Goal: Task Accomplishment & Management: Use online tool/utility

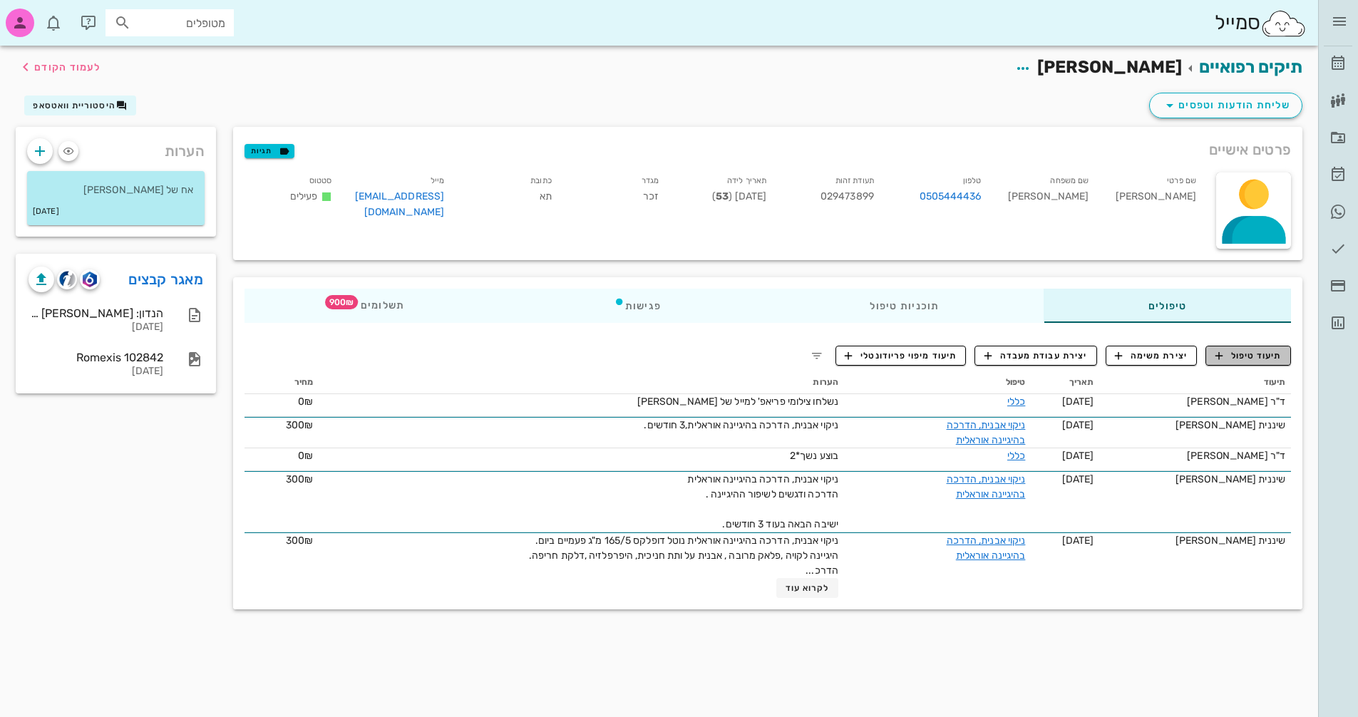
click at [1257, 359] on span "תיעוד טיפול" at bounding box center [1249, 355] width 66 height 13
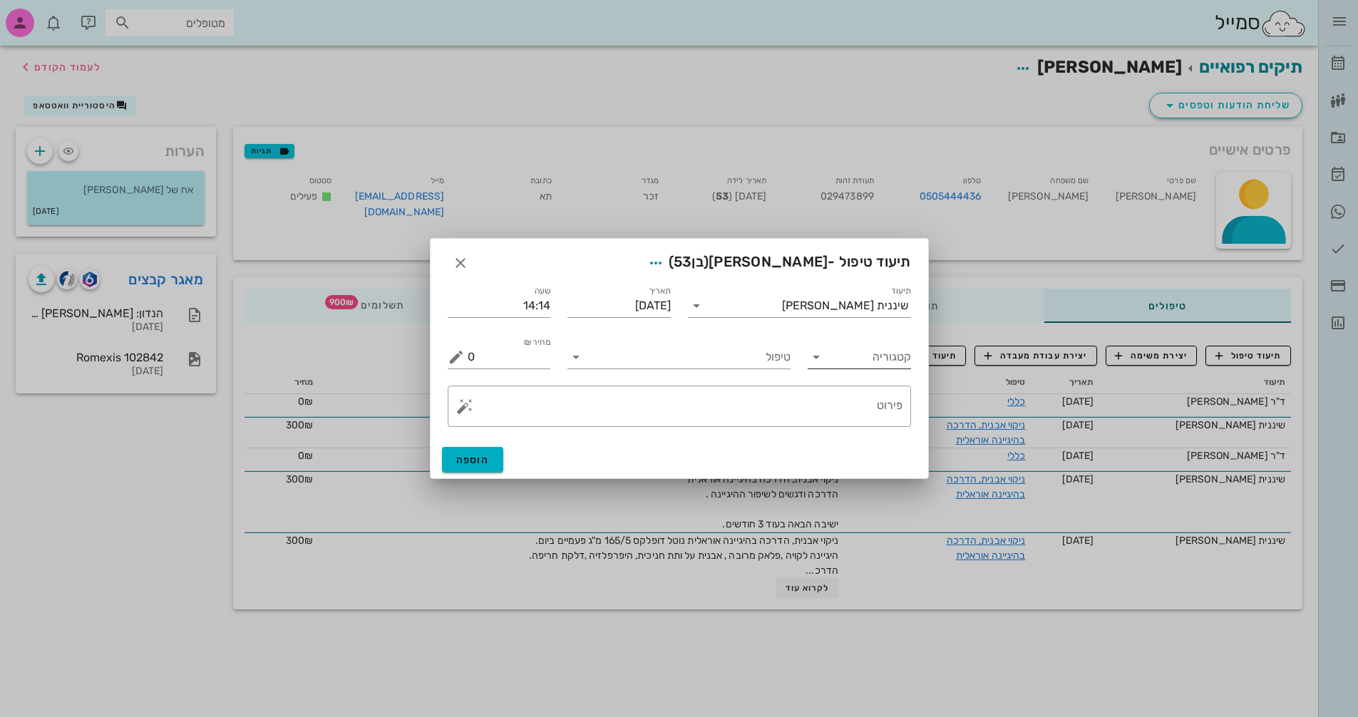
click at [818, 362] on icon at bounding box center [816, 357] width 17 height 17
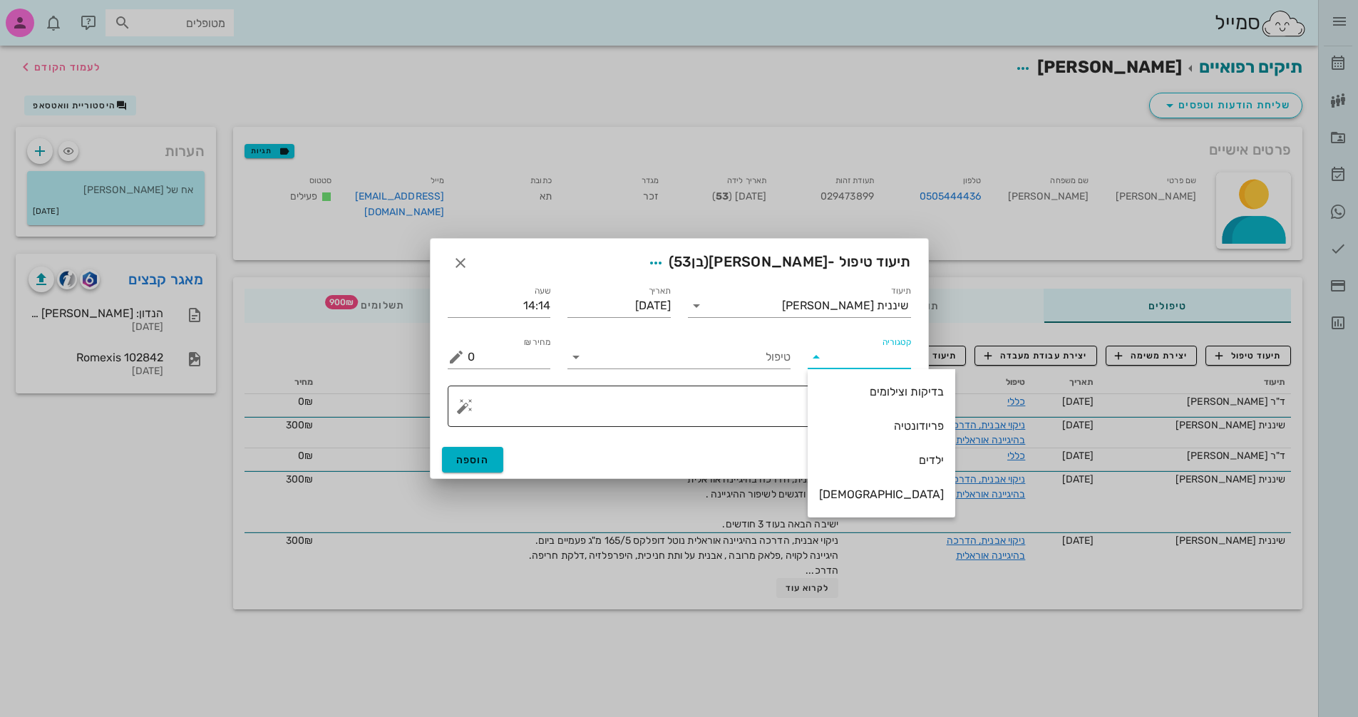
click at [892, 426] on div "פריודונטיה" at bounding box center [881, 426] width 125 height 14
type input "פריודונטיה"
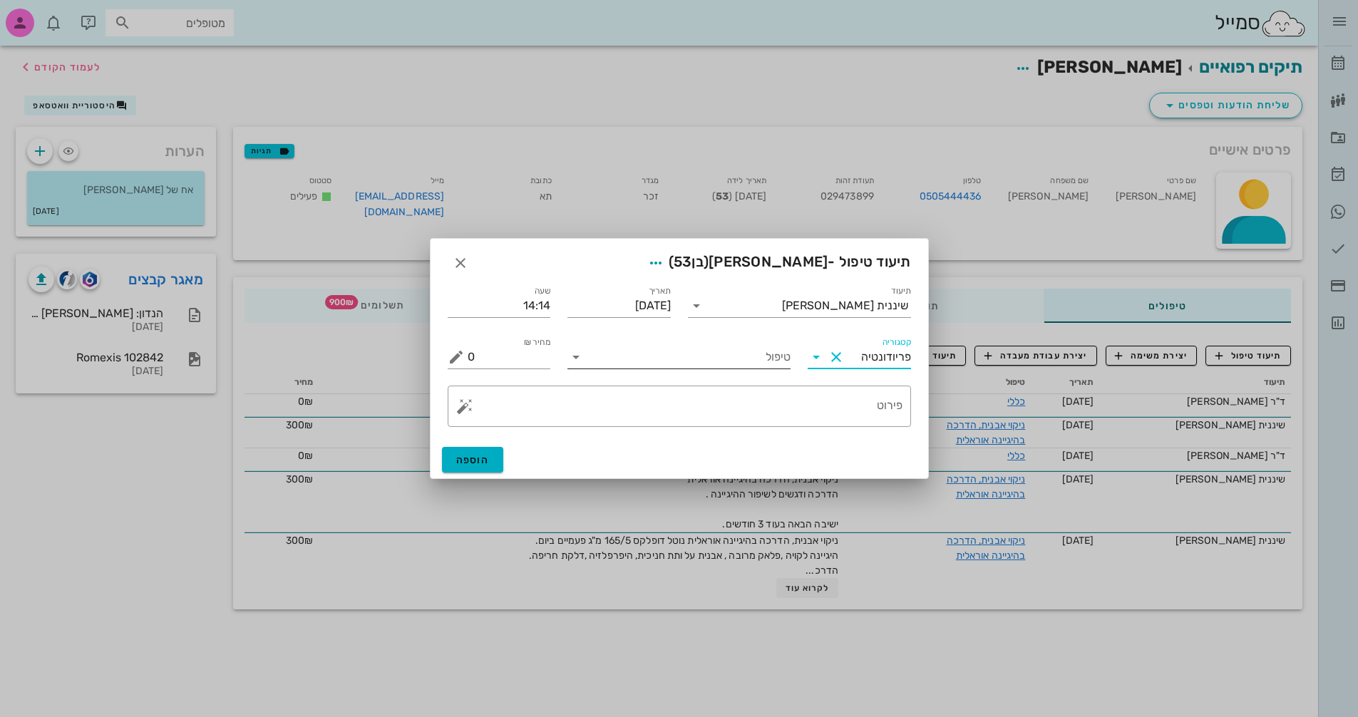
click at [752, 352] on input "טיפול" at bounding box center [689, 357] width 203 height 23
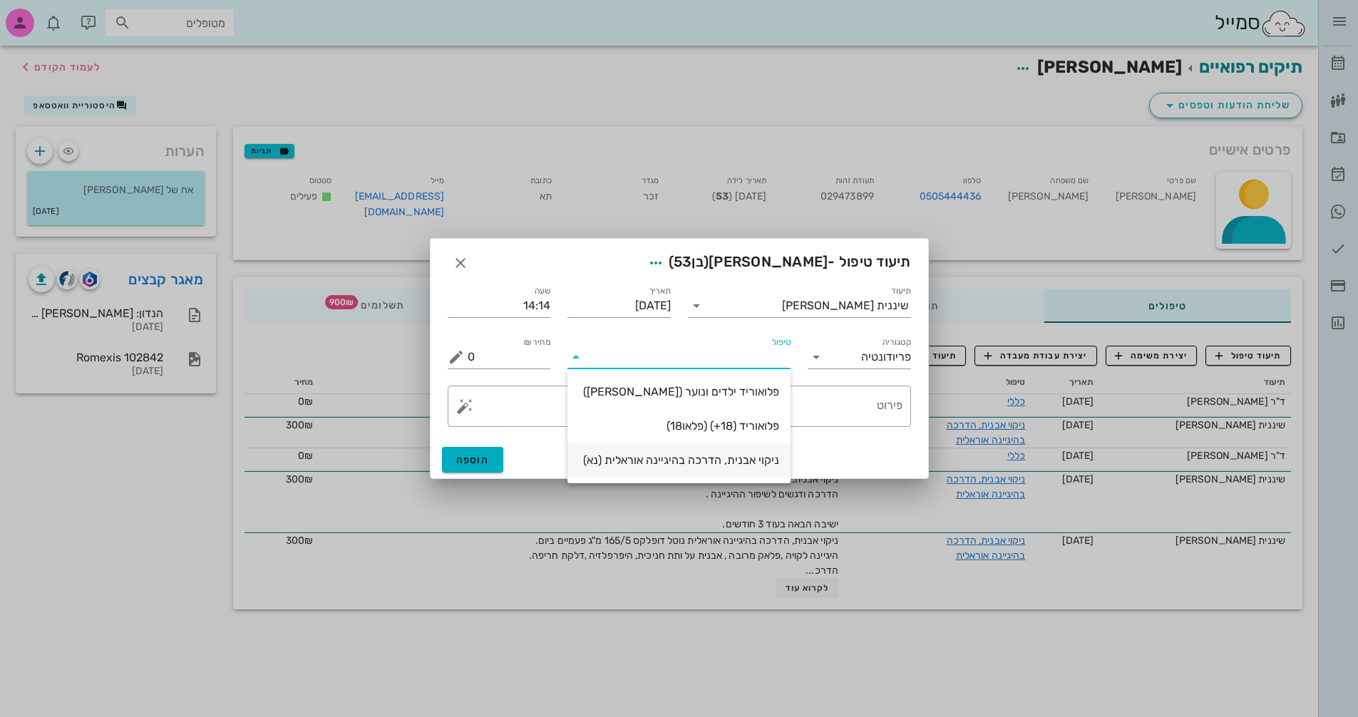
click at [752, 454] on div "ניקוי אבנית, הדרכה בהיגיינה אוראלית (נא)" at bounding box center [679, 461] width 200 height 14
type input "300"
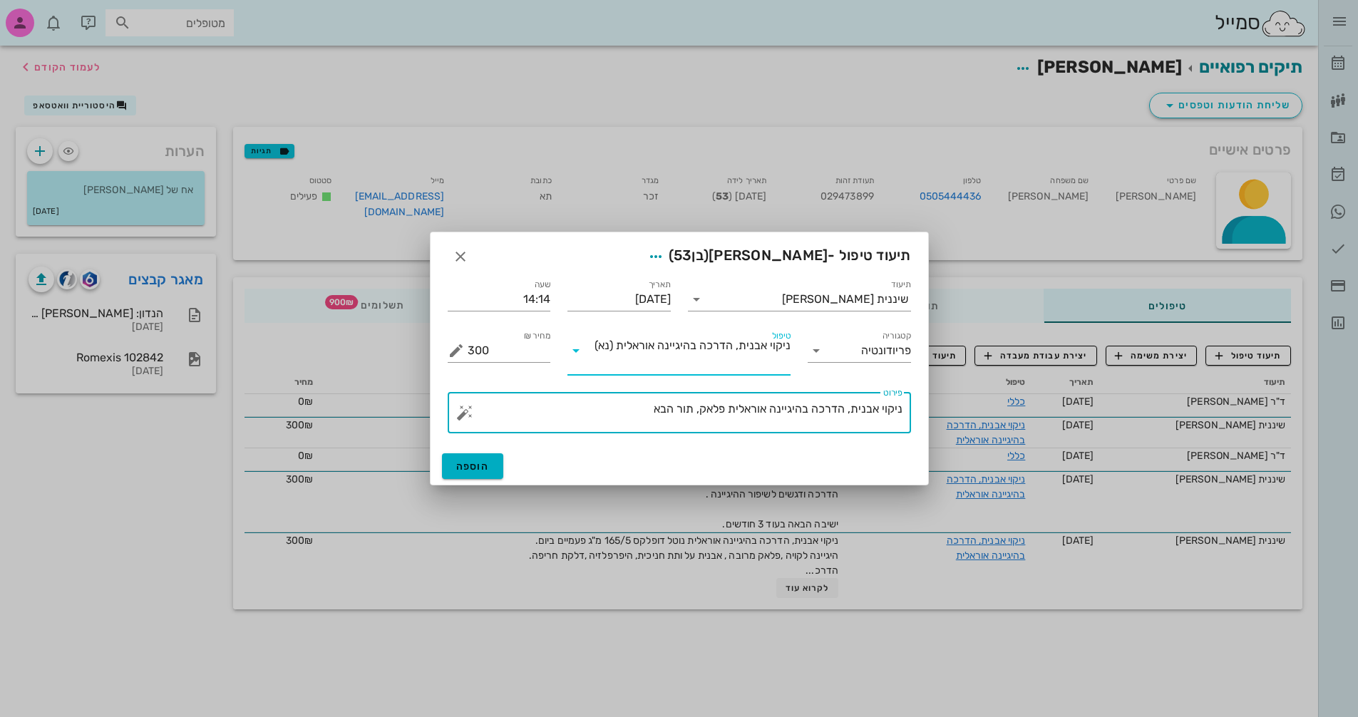
click at [639, 401] on textarea "ניקוי אבנית, הדרכה בהיגיינה אוראלית פלאק, תור הבא" at bounding box center [685, 416] width 435 height 34
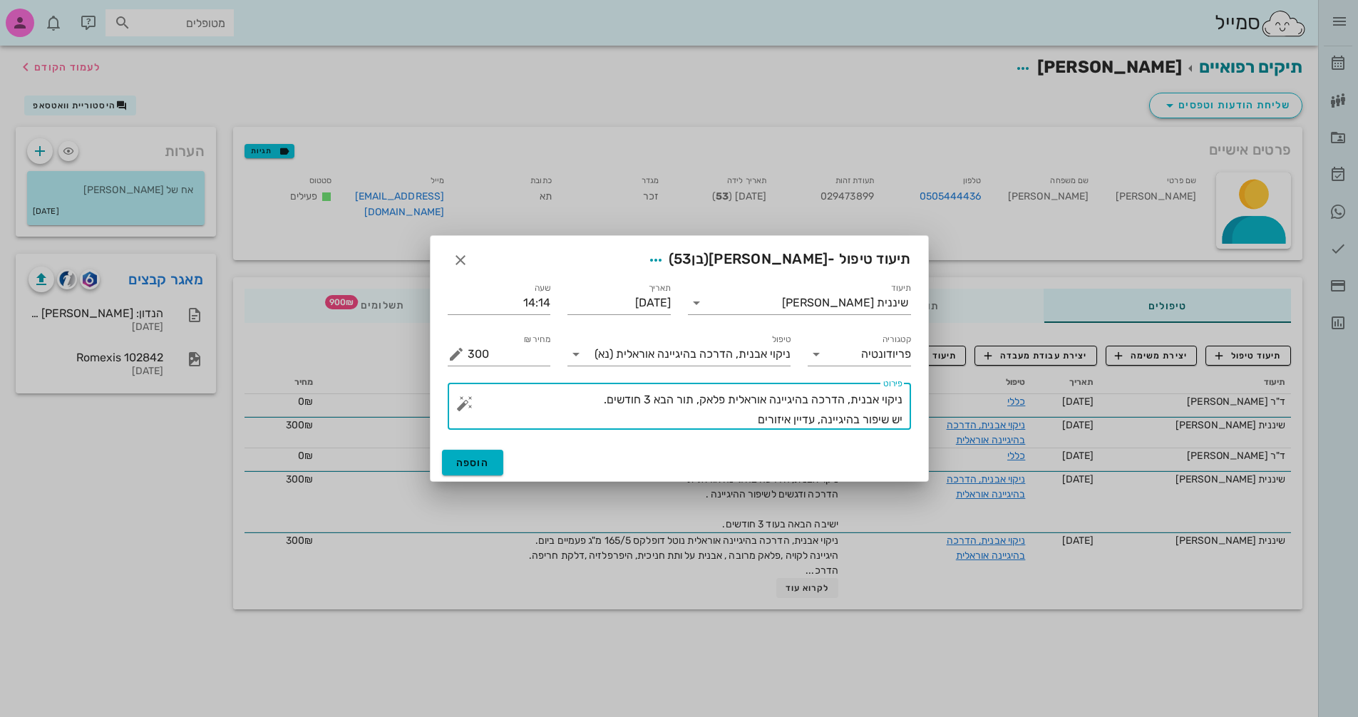
click at [813, 417] on textarea "ניקוי אבנית, הדרכה בהיגיינה אוראלית פלאק, תור הבא 3 חודשים. יש שיפור בהיגיינה, …" at bounding box center [685, 410] width 435 height 40
click at [813, 419] on textarea "ניקוי אבנית, הדרכה בהיגיינה אוראלית פלאק, תור הבא 3 חודשים. יש שיפור בהיגיינה, …" at bounding box center [685, 410] width 435 height 40
click at [815, 421] on textarea "ניקוי אבנית, הדרכה בהיגיינה אוראלית פלאק, תור הבא 3 חודשים. יש שיפור בהיגיינה, …" at bounding box center [685, 410] width 435 height 40
click at [729, 412] on textarea "ניקוי אבנית, הדרכה בהיגיינה אוראלית פלאק, תור הבא 3 חודשים. יש שיפור בהיגיינה, …" at bounding box center [685, 410] width 435 height 40
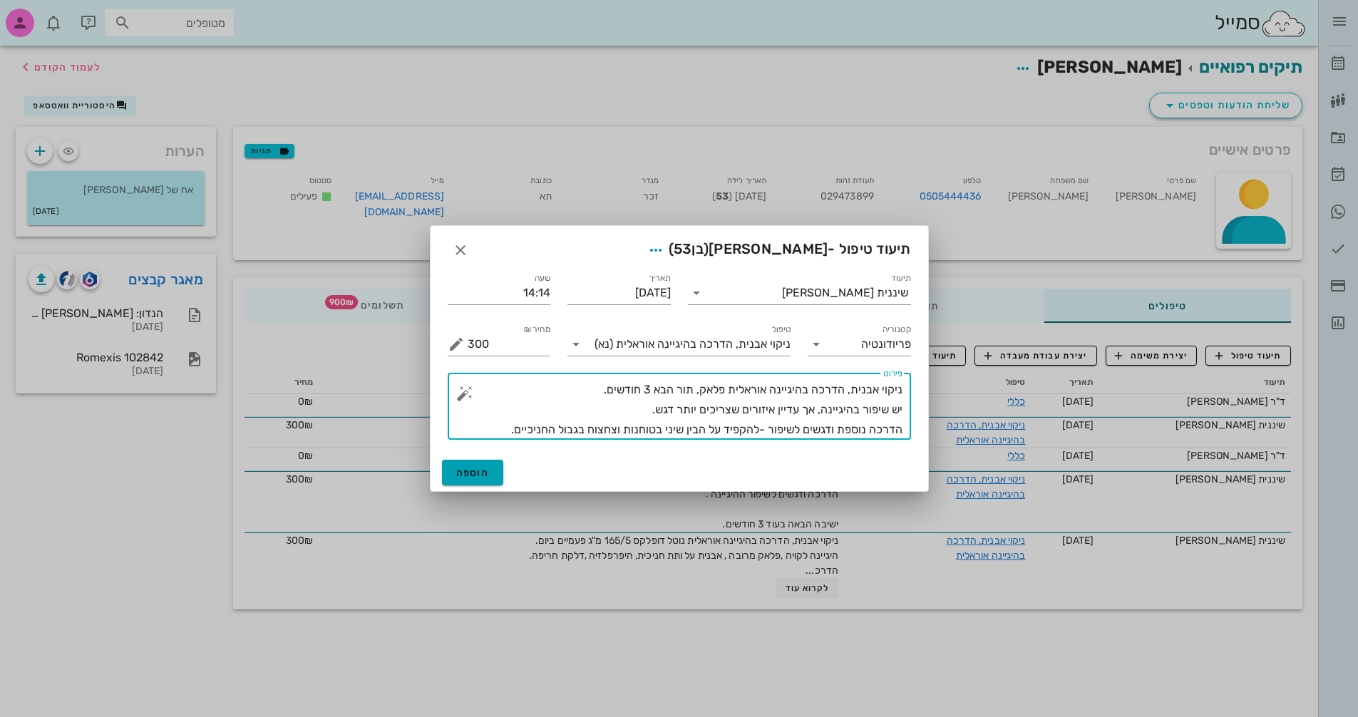
type textarea "ניקוי אבנית, הדרכה בהיגיינה אוראלית פלאק, תור הבא 3 חודשים. יש שיפור בהיגיינה, …"
click at [486, 478] on span "הוספה" at bounding box center [473, 473] width 34 height 12
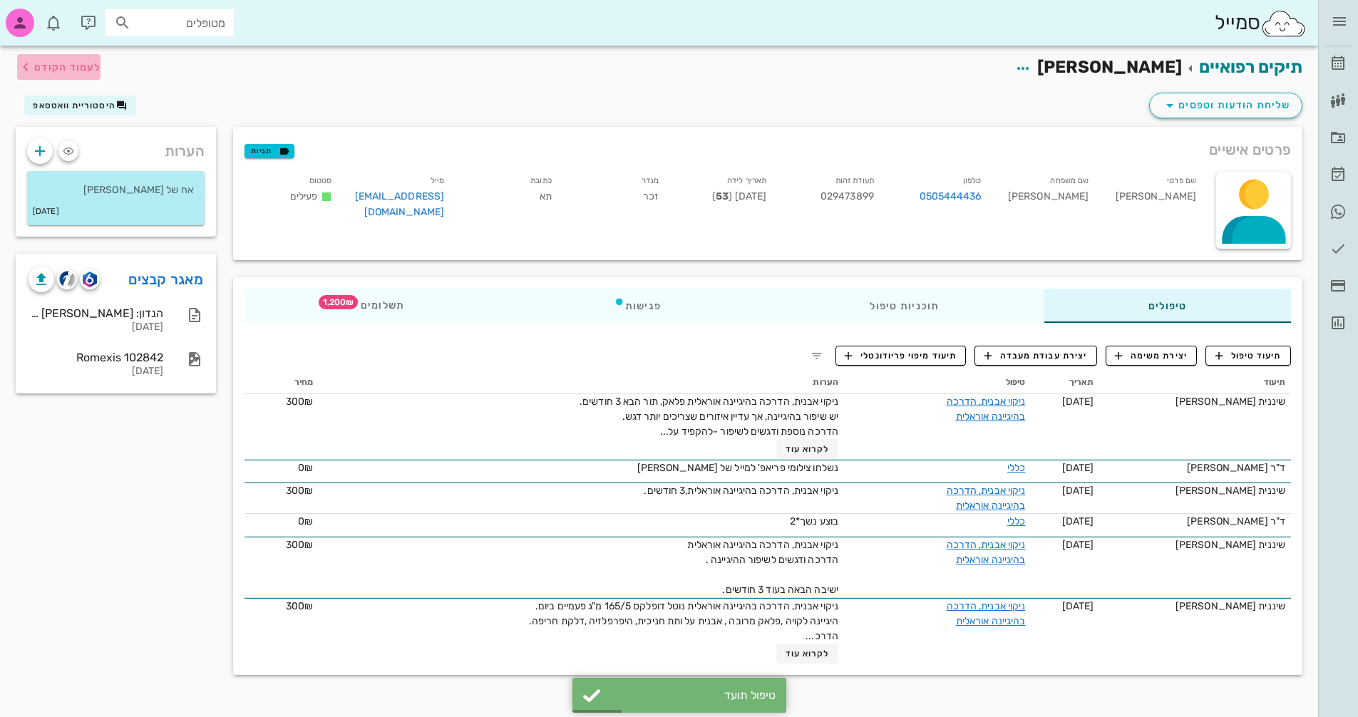
click at [45, 68] on span "לעמוד הקודם" at bounding box center [67, 67] width 66 height 12
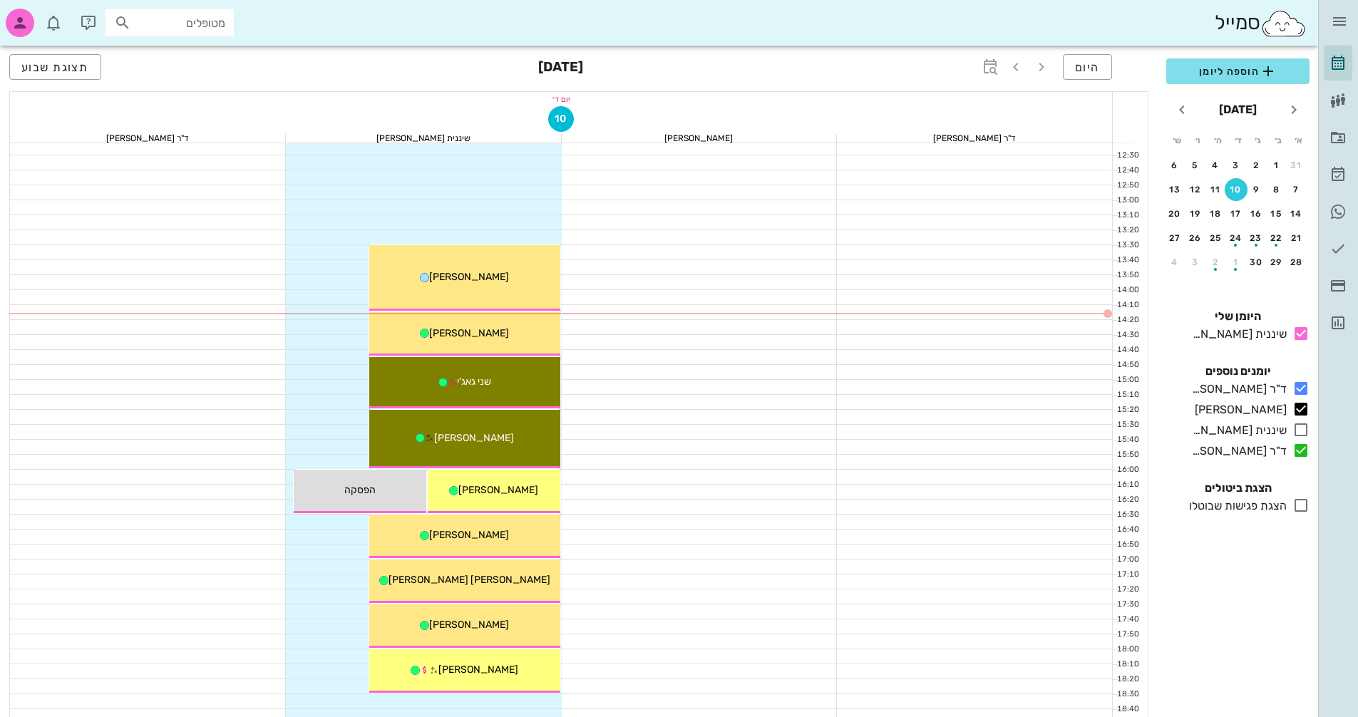
scroll to position [499, 0]
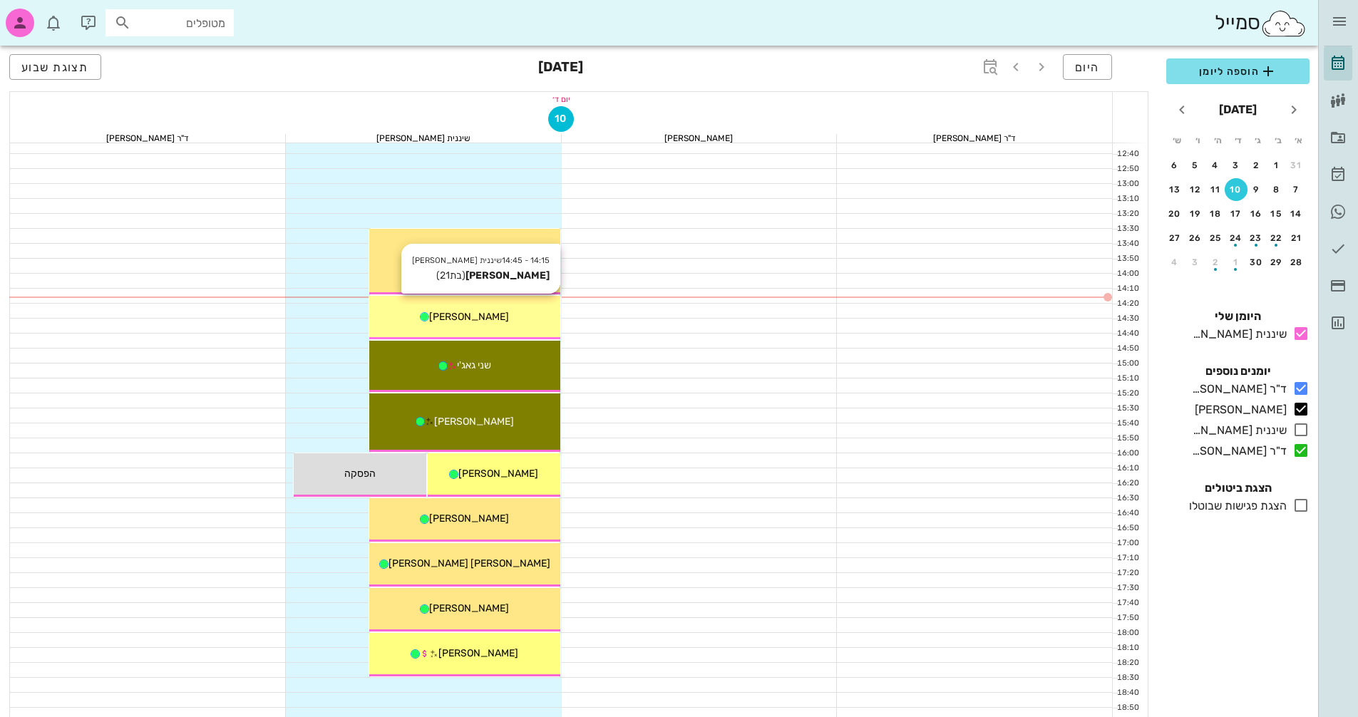
click at [496, 320] on span "[PERSON_NAME]" at bounding box center [469, 317] width 80 height 12
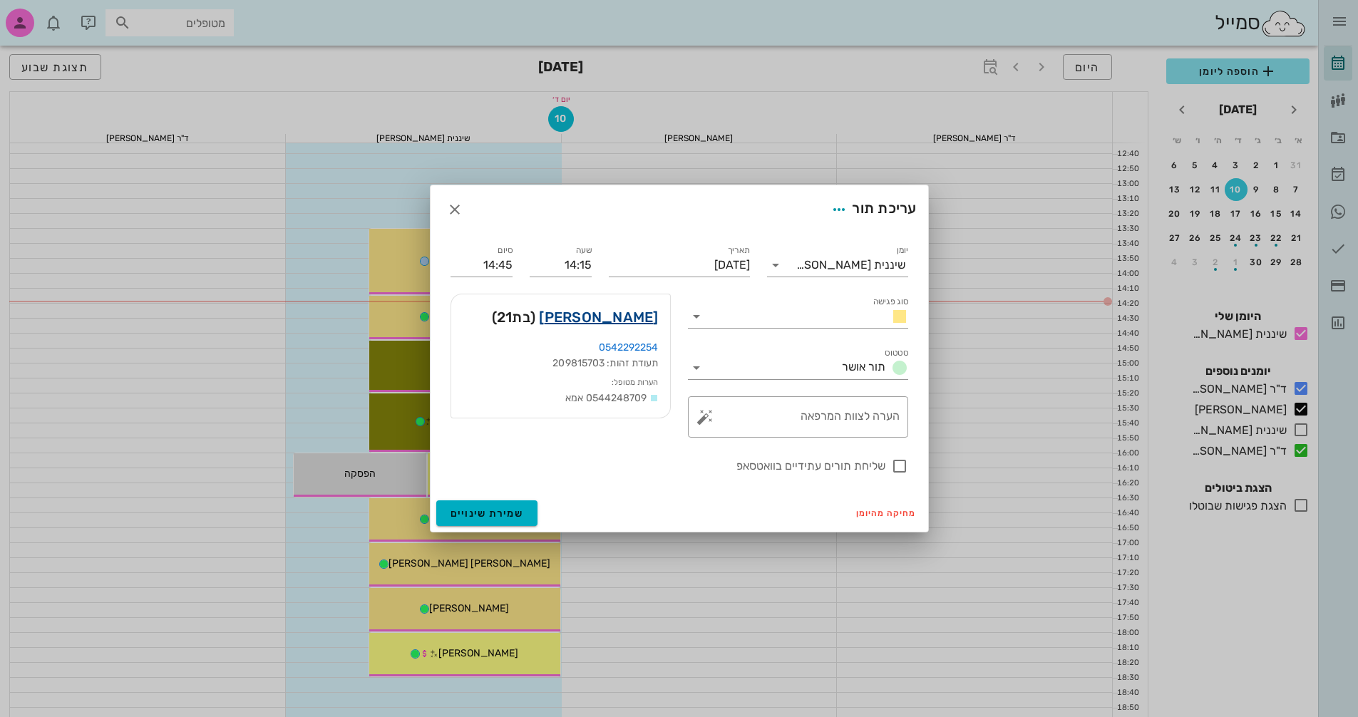
click at [633, 315] on link "[PERSON_NAME]" at bounding box center [598, 317] width 119 height 23
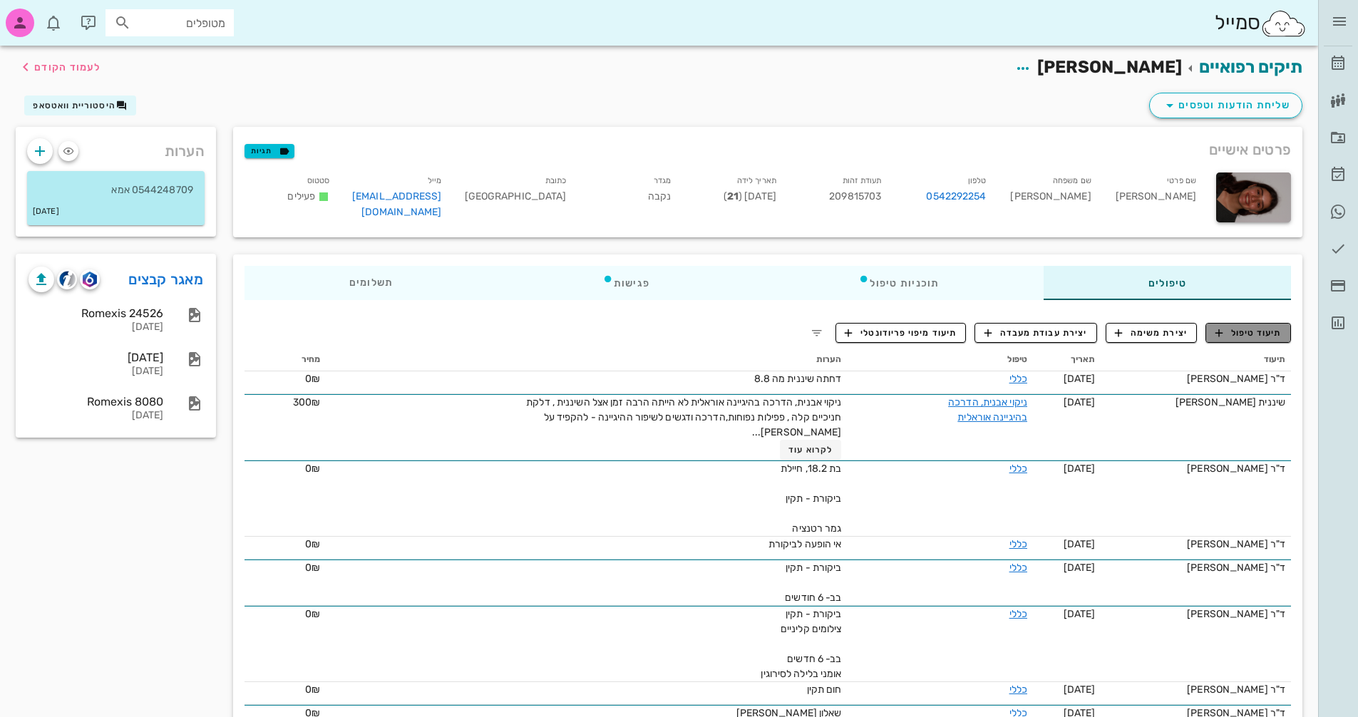
click at [1255, 330] on span "תיעוד טיפול" at bounding box center [1249, 333] width 66 height 13
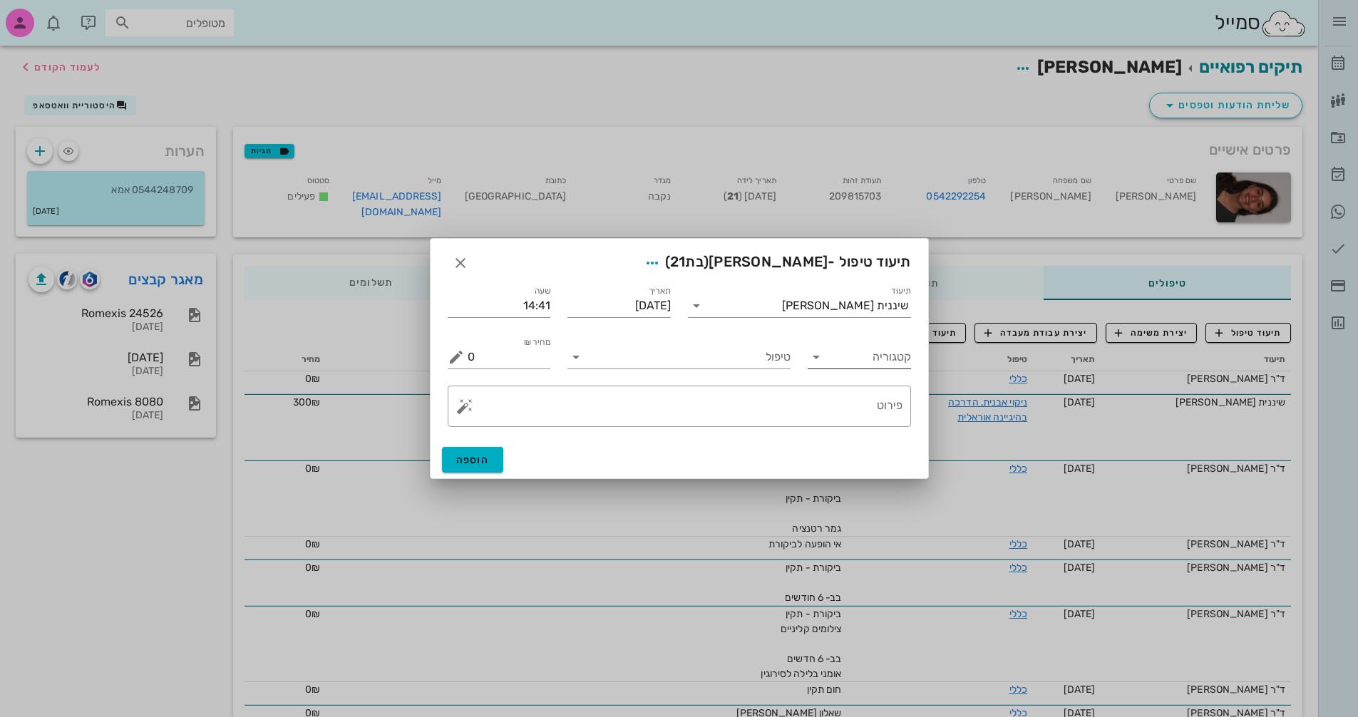
click at [813, 358] on icon at bounding box center [816, 357] width 17 height 17
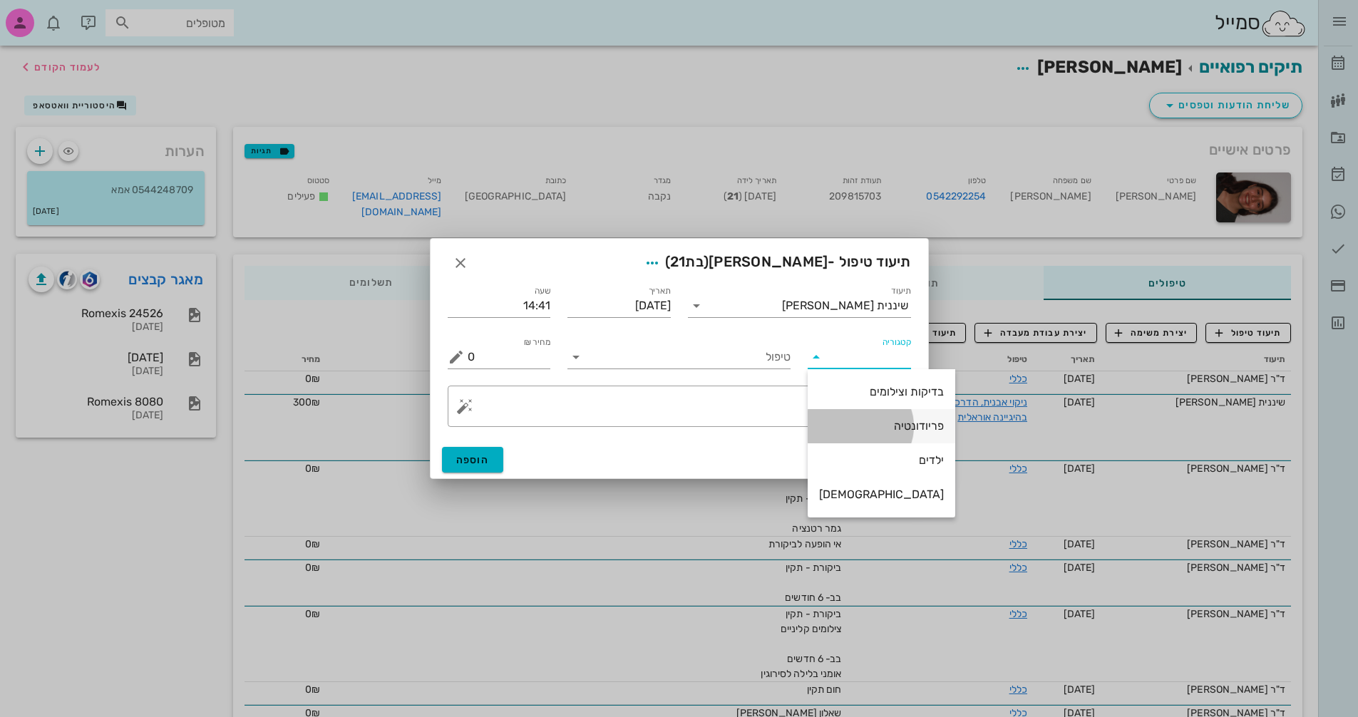
click at [884, 419] on div "פריודונטיה" at bounding box center [881, 426] width 125 height 14
type input "פריודונטיה"
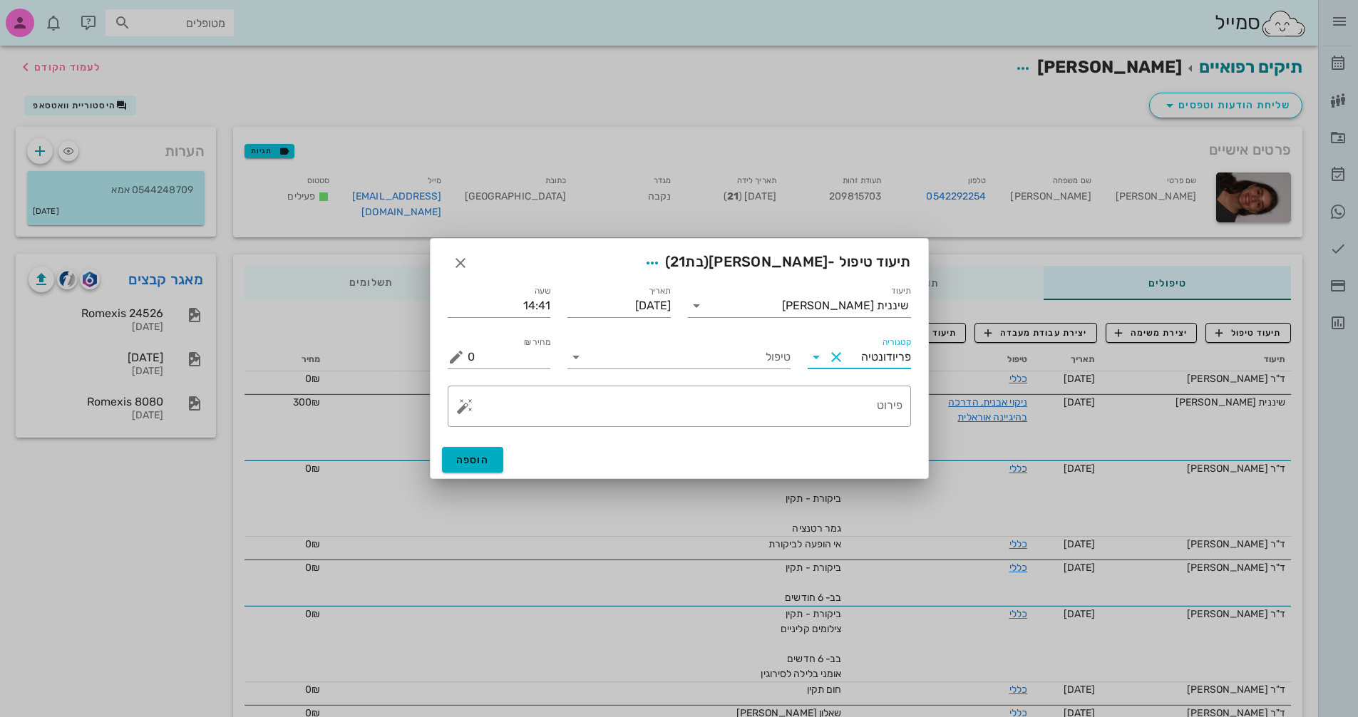
click at [700, 335] on div "טיפול" at bounding box center [679, 351] width 240 height 51
click at [715, 362] on input "טיפול" at bounding box center [689, 357] width 203 height 23
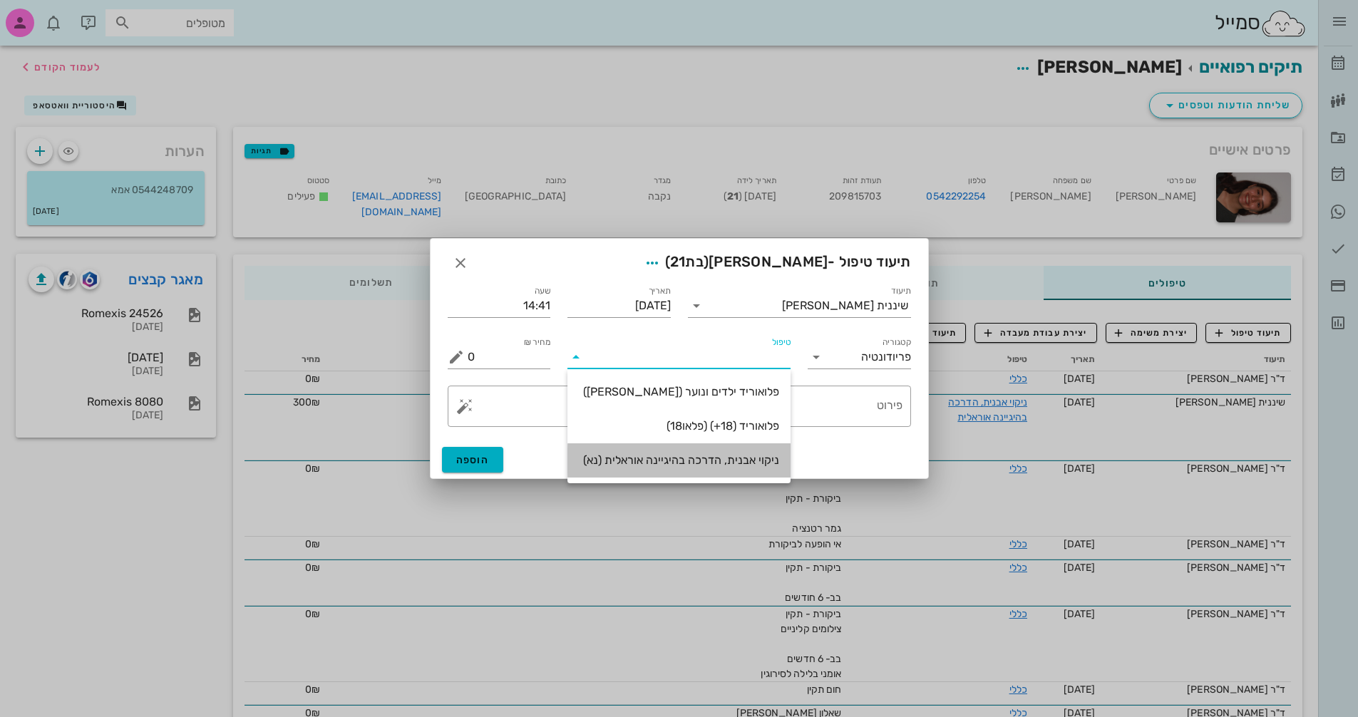
click at [712, 455] on div "ניקוי אבנית, הדרכה בהיגיינה אוראלית (נא)" at bounding box center [679, 461] width 200 height 14
type input "300"
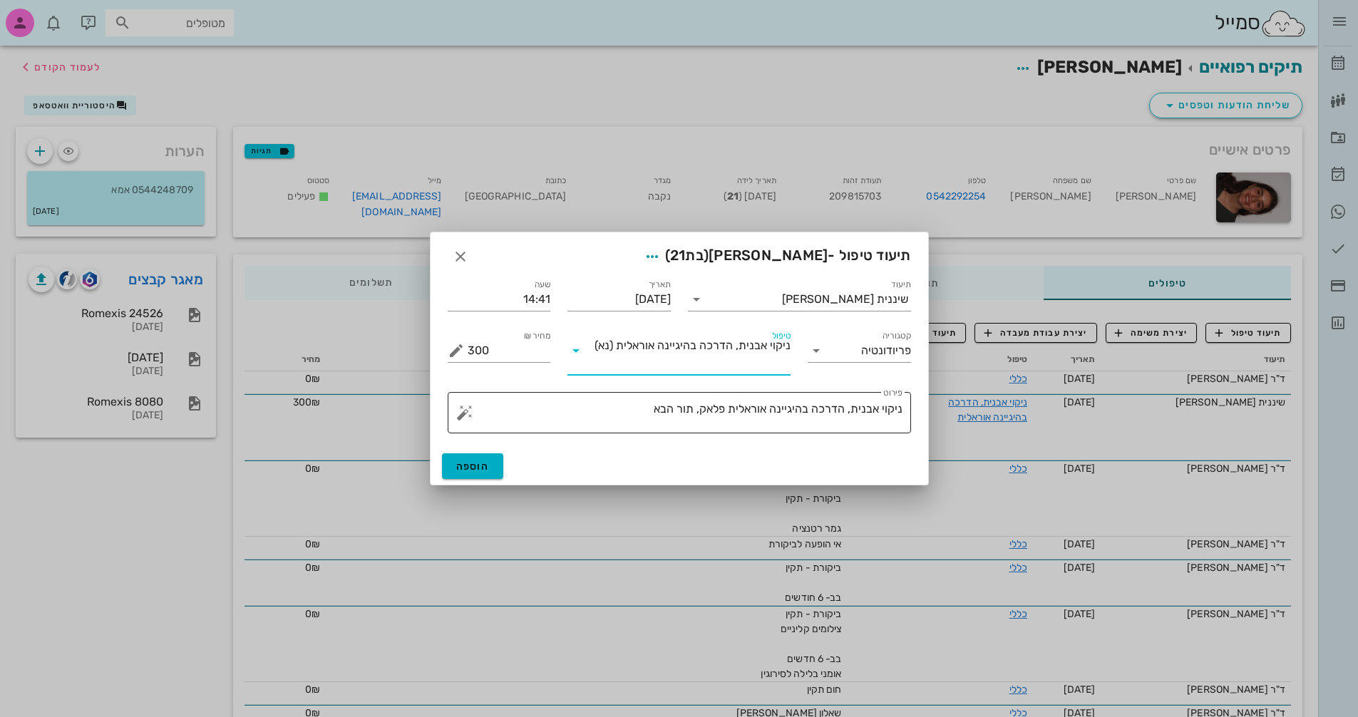
click at [642, 410] on textarea "ניקוי אבנית, הדרכה בהיגיינה אוראלית פלאק, תור הבא" at bounding box center [685, 416] width 435 height 34
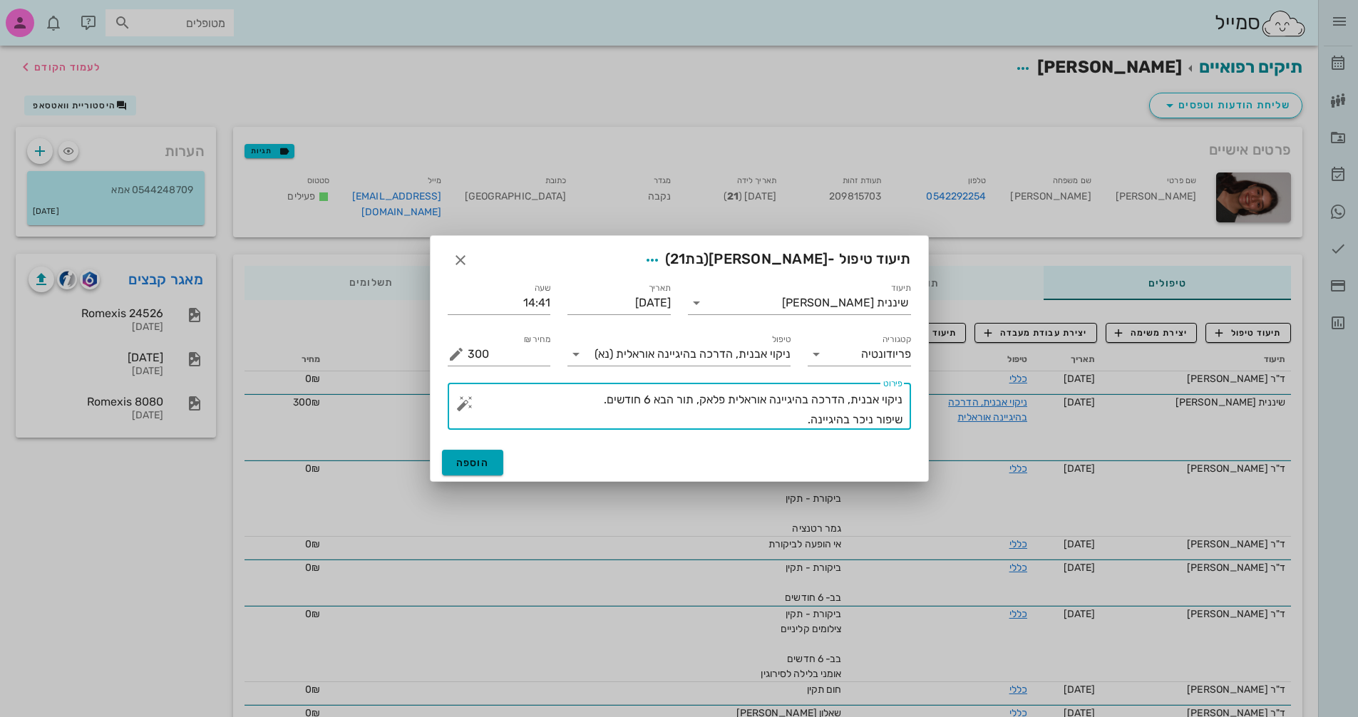
type textarea "ניקוי אבנית, הדרכה בהיגיינה אוראלית פלאק, תור הבא 6 חודשים. שיפור ניכר בהיגיינה."
click at [481, 464] on span "הוספה" at bounding box center [473, 463] width 34 height 12
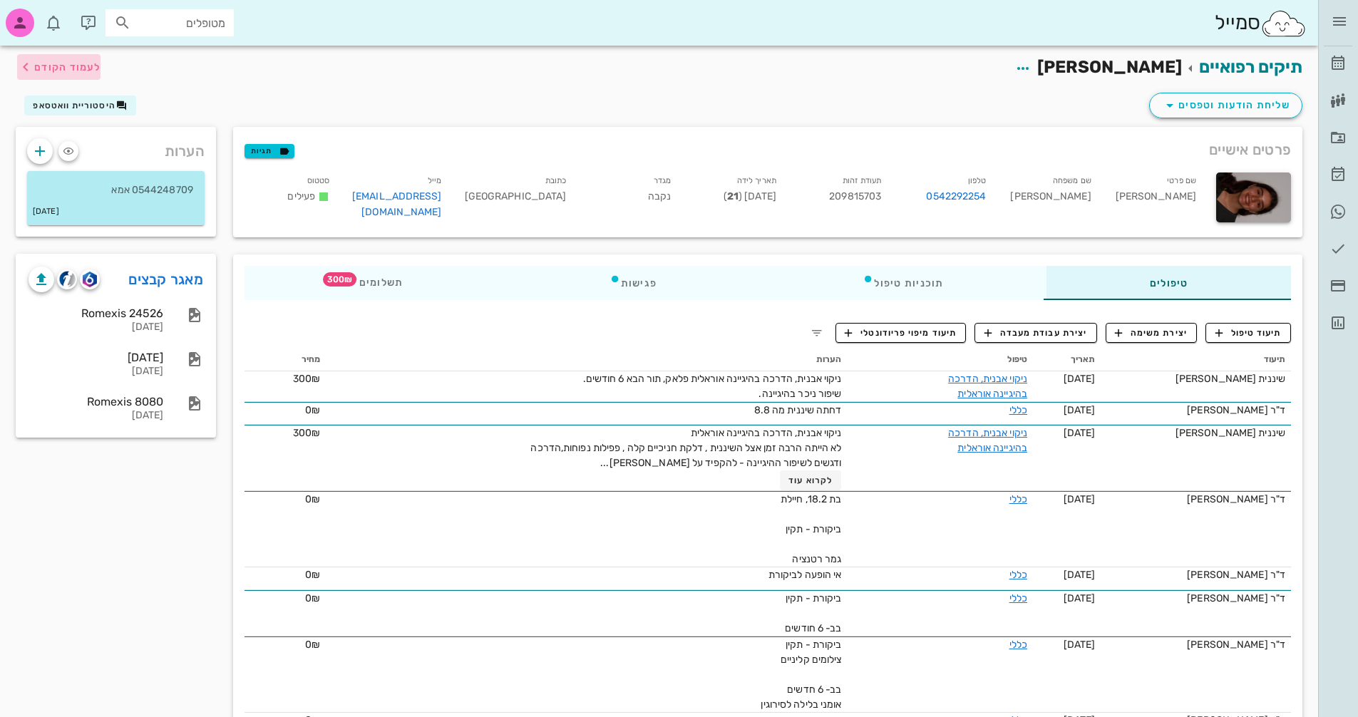
click at [71, 61] on span "לעמוד הקודם" at bounding box center [67, 67] width 66 height 12
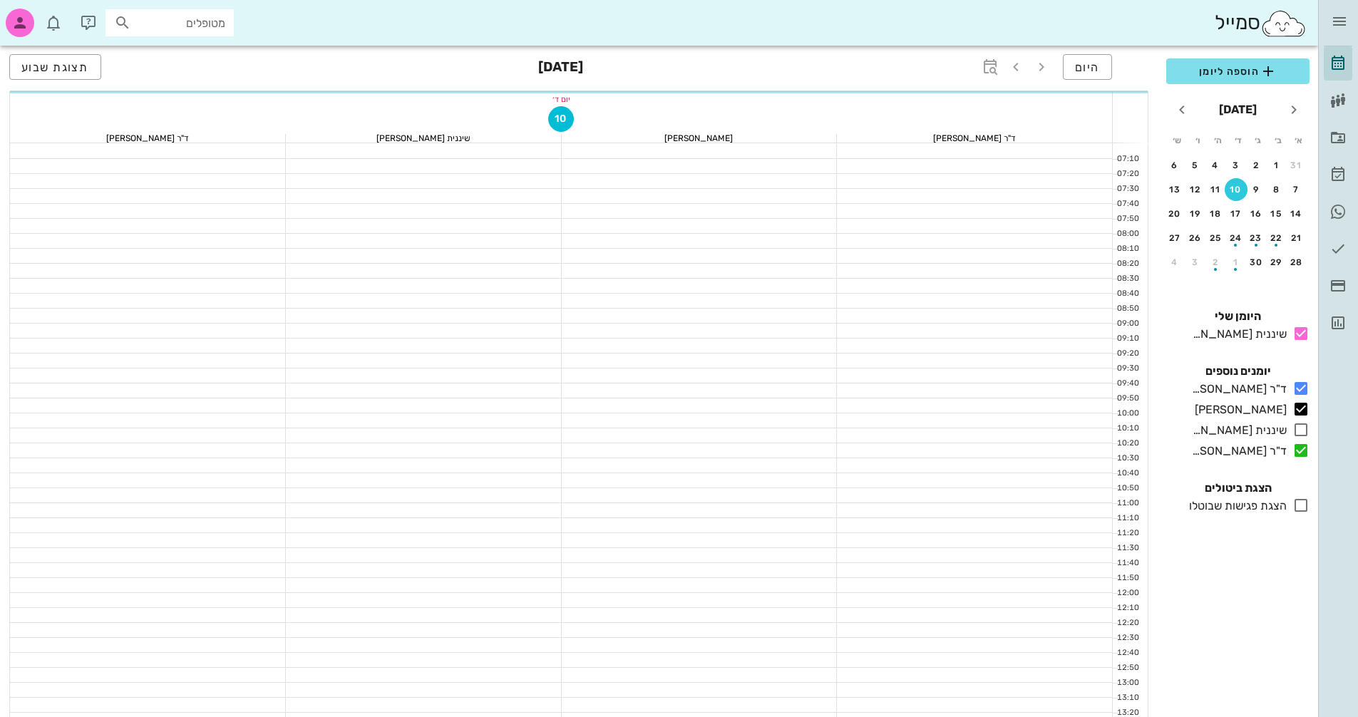
scroll to position [499, 0]
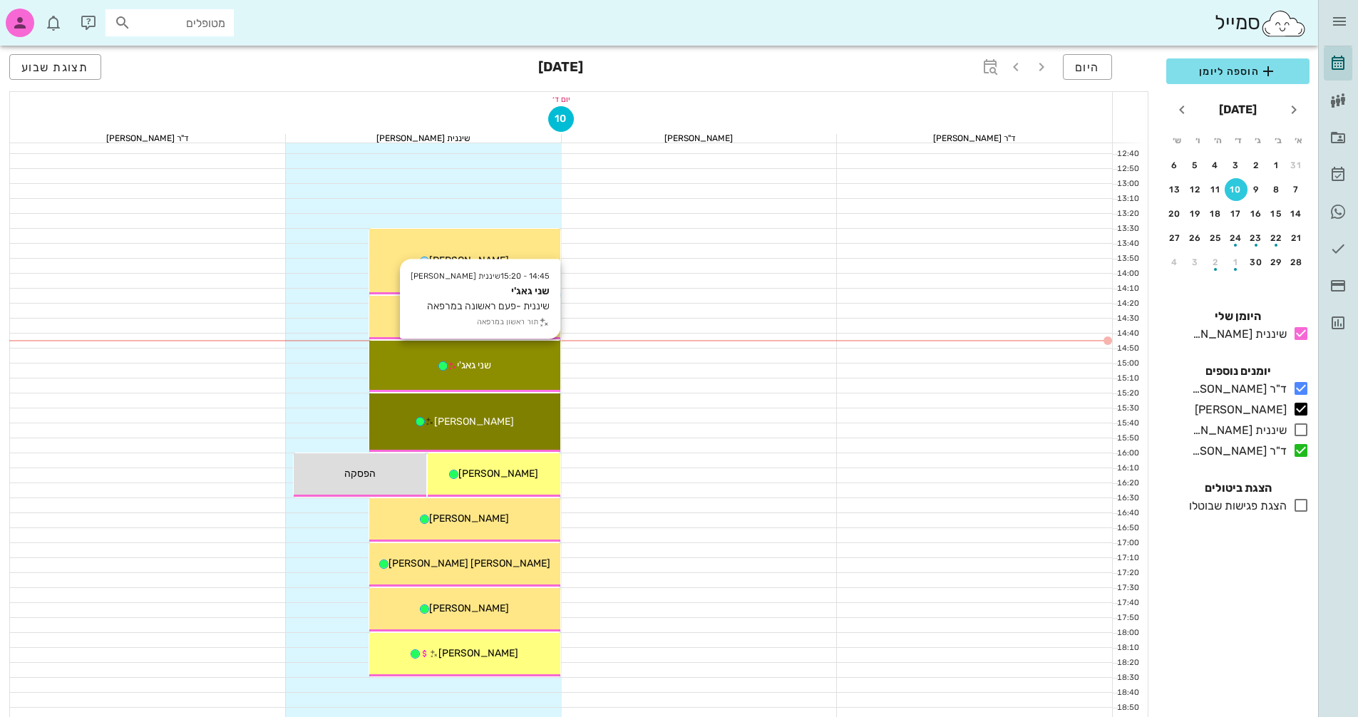
click at [526, 372] on div "שני גאג'י" at bounding box center [464, 365] width 191 height 15
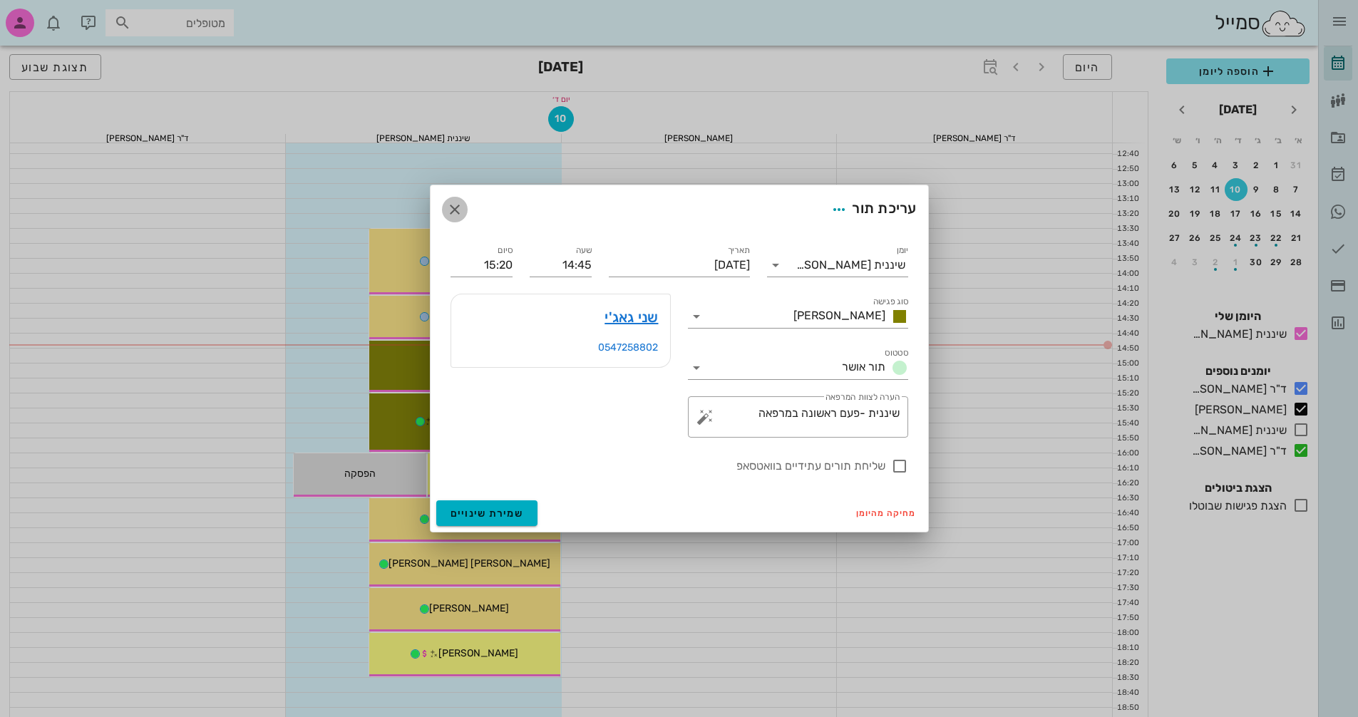
click at [453, 213] on icon "button" at bounding box center [454, 209] width 17 height 17
